Goal: Information Seeking & Learning: Find specific fact

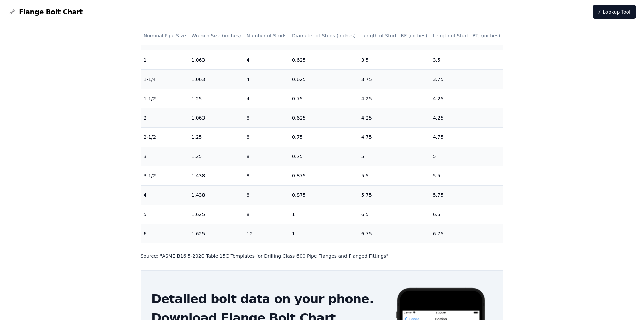
scroll to position [34, 0]
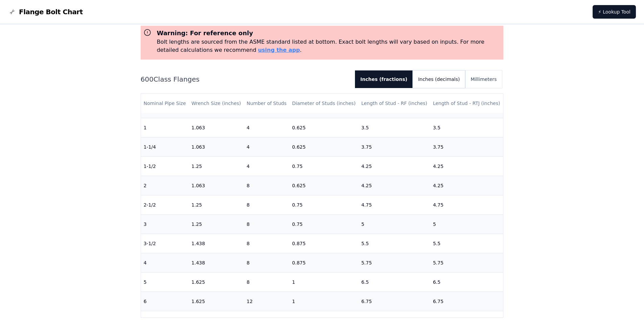
click at [448, 81] on button "Inches (decimals)" at bounding box center [439, 79] width 52 height 18
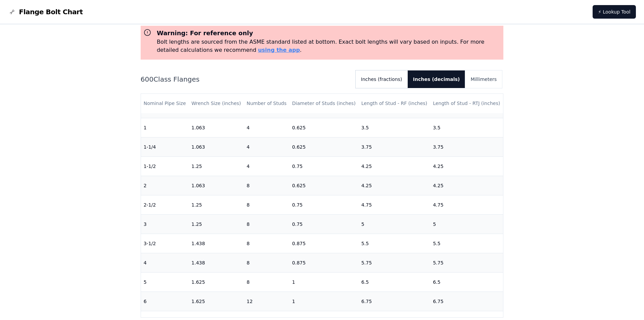
click at [389, 78] on button "Inches (fractions)" at bounding box center [382, 79] width 52 height 18
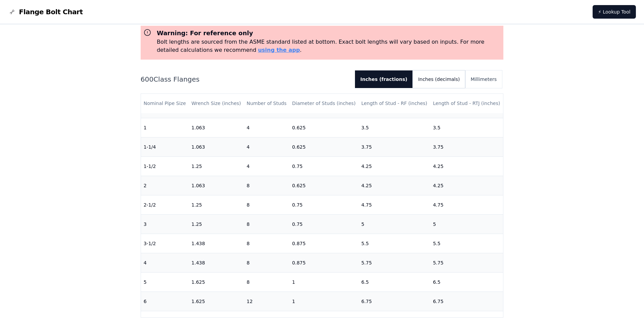
click at [437, 75] on button "Inches (decimals)" at bounding box center [439, 79] width 52 height 18
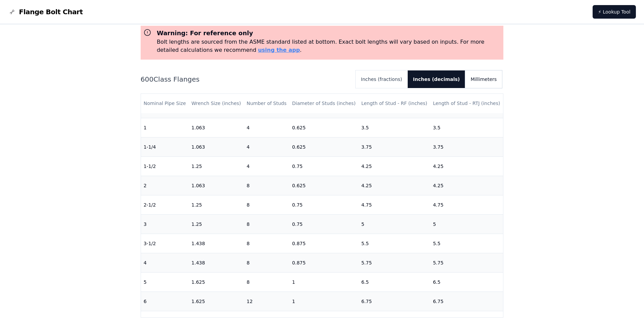
click at [487, 75] on button "Millimeters" at bounding box center [484, 79] width 37 height 18
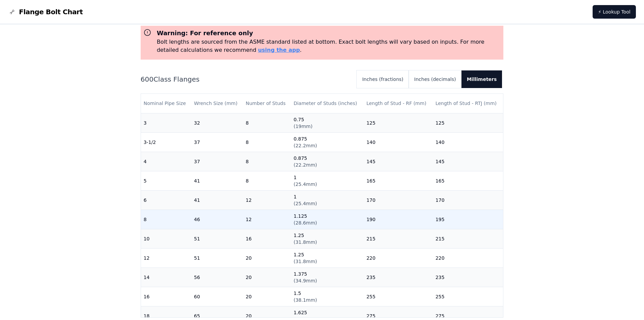
scroll to position [135, 0]
drag, startPoint x: 265, startPoint y: 220, endPoint x: 313, endPoint y: 220, distance: 48.0
click at [313, 220] on tr "8 46 12 1.125 ( 28.6mm ) 190 195" at bounding box center [322, 218] width 363 height 19
click at [313, 220] on td "1.125 ( 28.6mm )" at bounding box center [327, 218] width 73 height 19
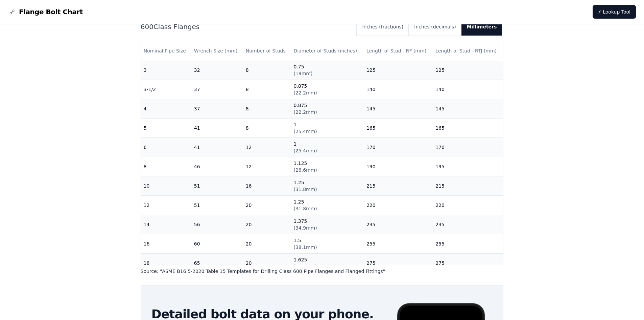
scroll to position [71, 0]
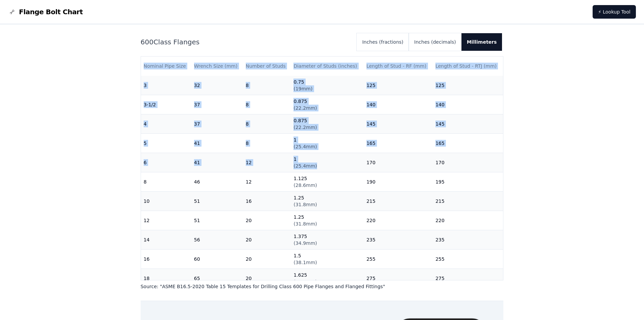
drag, startPoint x: 320, startPoint y: 165, endPoint x: 139, endPoint y: 167, distance: 180.7
click at [139, 167] on div "# 600 Flange Bolt Chart Warning: For reference only Bolt lengths are sourced fr…" at bounding box center [322, 204] width 379 height 502
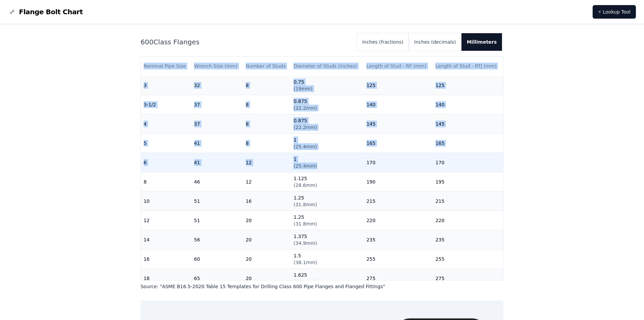
click at [146, 165] on td "6" at bounding box center [166, 162] width 50 height 19
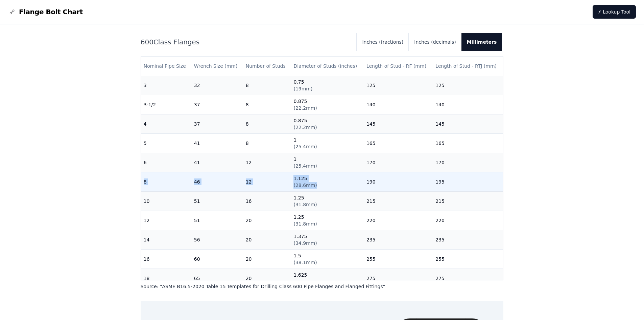
drag, startPoint x: 142, startPoint y: 179, endPoint x: 327, endPoint y: 184, distance: 185.1
click at [327, 184] on tr "8 46 12 1.125 ( 28.6mm ) 190 195" at bounding box center [322, 181] width 363 height 19
